Goal: Submit feedback/report problem

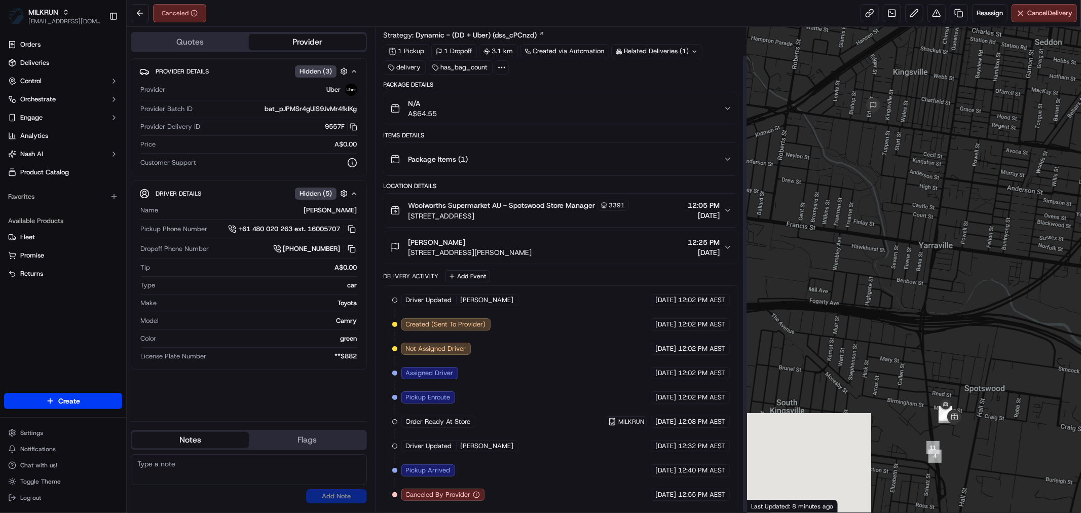
scroll to position [30, 0]
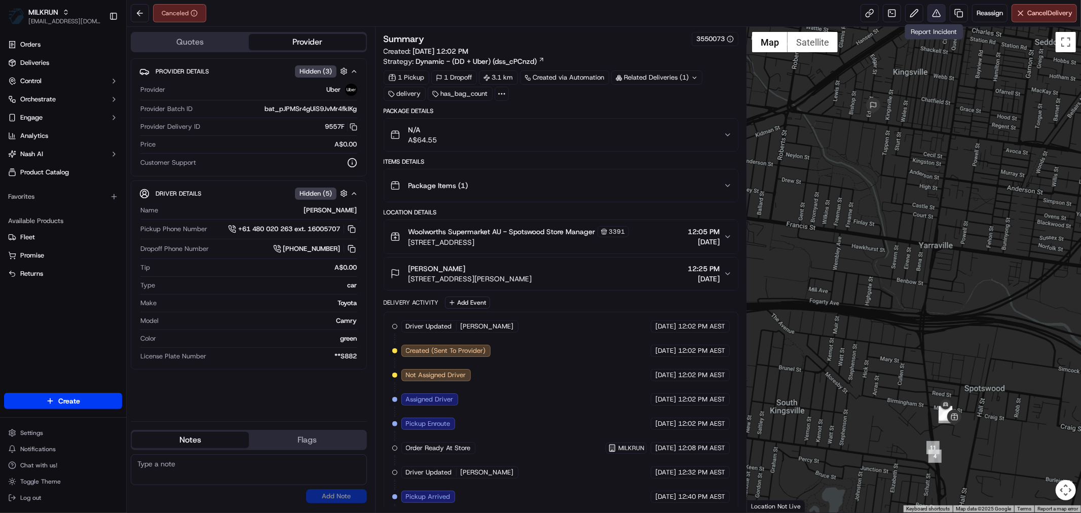
click at [933, 19] on button at bounding box center [936, 13] width 18 height 18
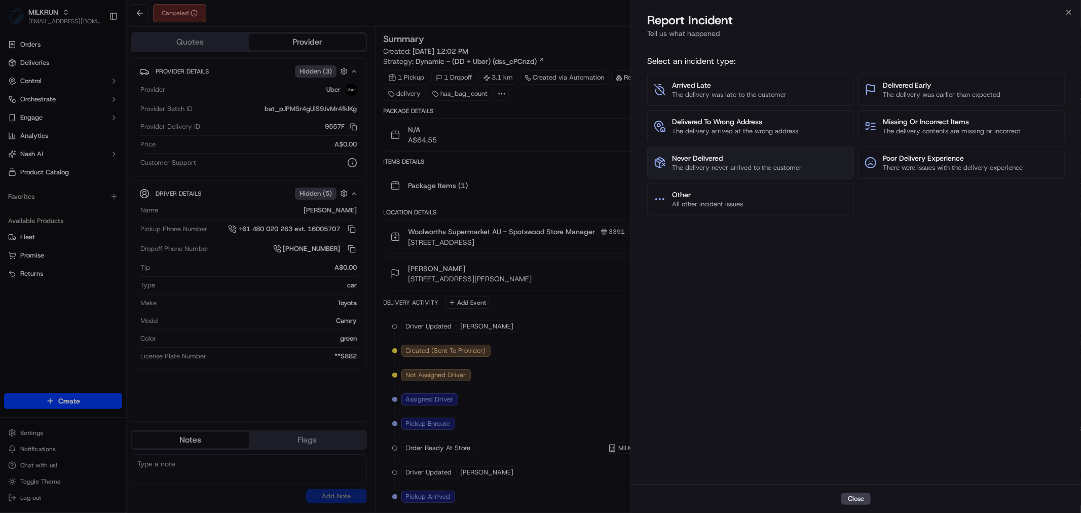
click at [717, 160] on span "Never Delivered" at bounding box center [737, 158] width 130 height 10
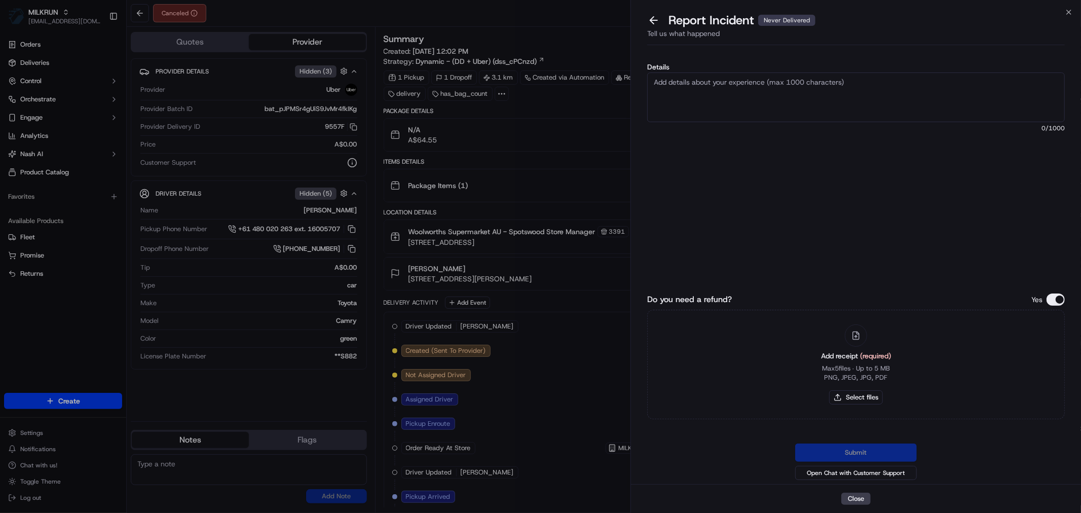
click at [704, 80] on textarea "Details" at bounding box center [855, 97] width 417 height 50
click at [860, 498] on button "Close" at bounding box center [855, 498] width 29 height 12
